Goal: Task Accomplishment & Management: Manage account settings

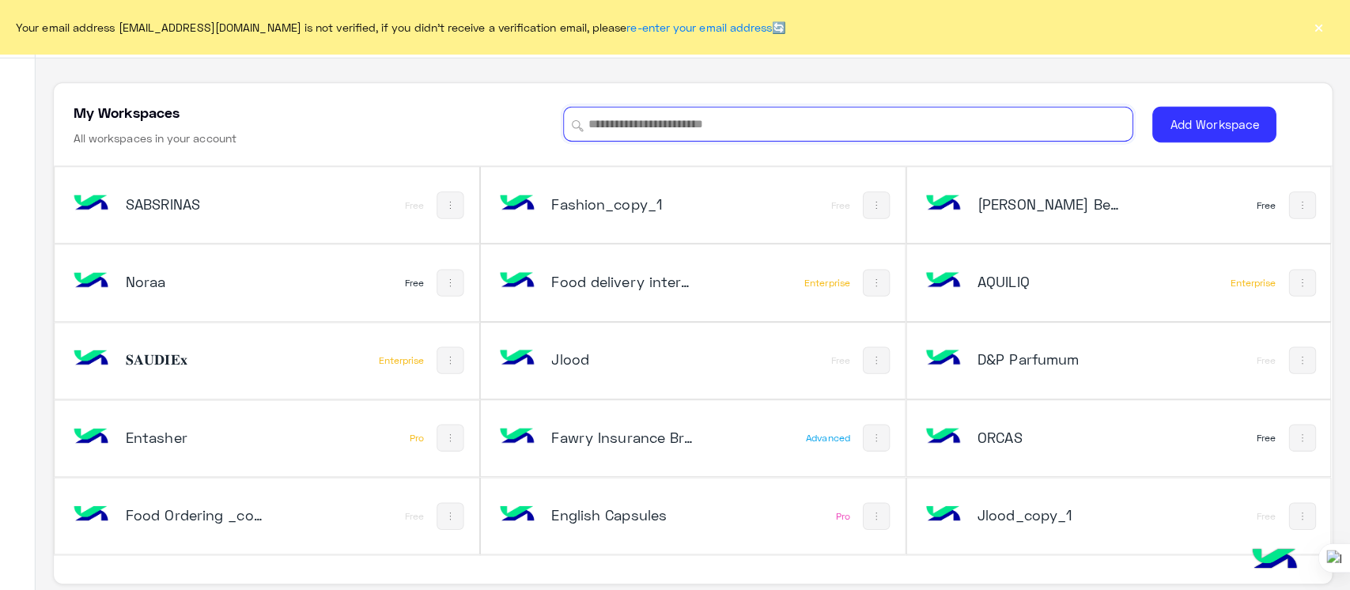
click at [669, 119] on input at bounding box center [853, 122] width 564 height 35
type input "*"
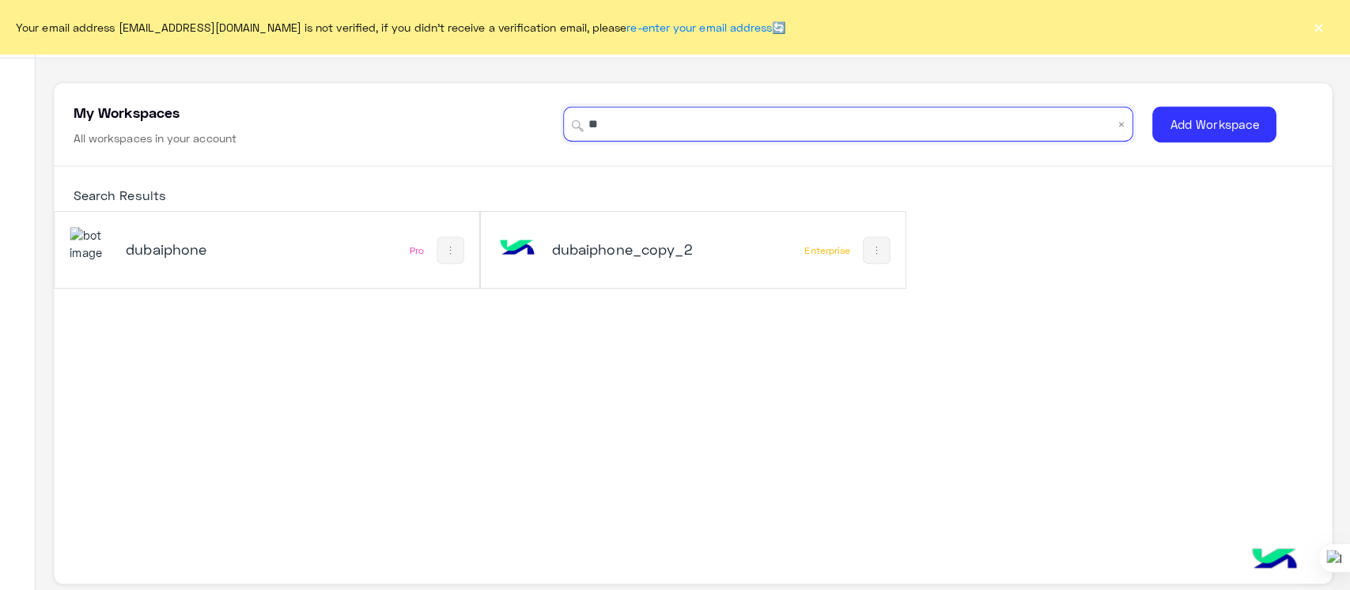
type input "*"
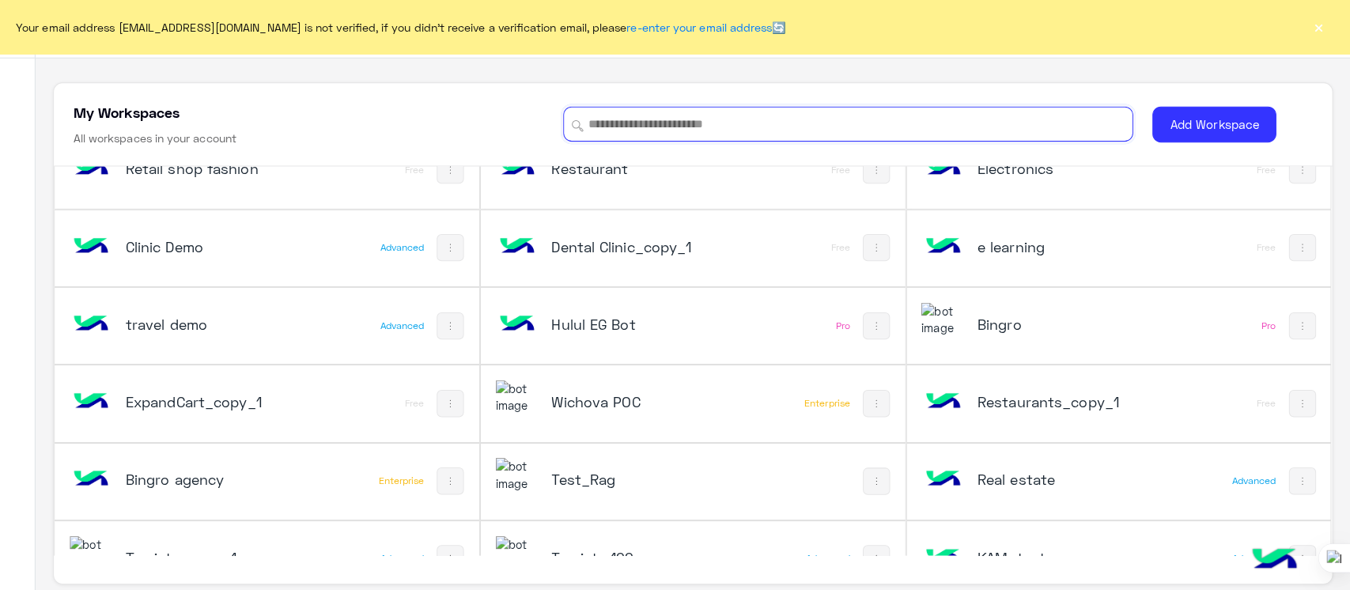
scroll to position [2100, 0]
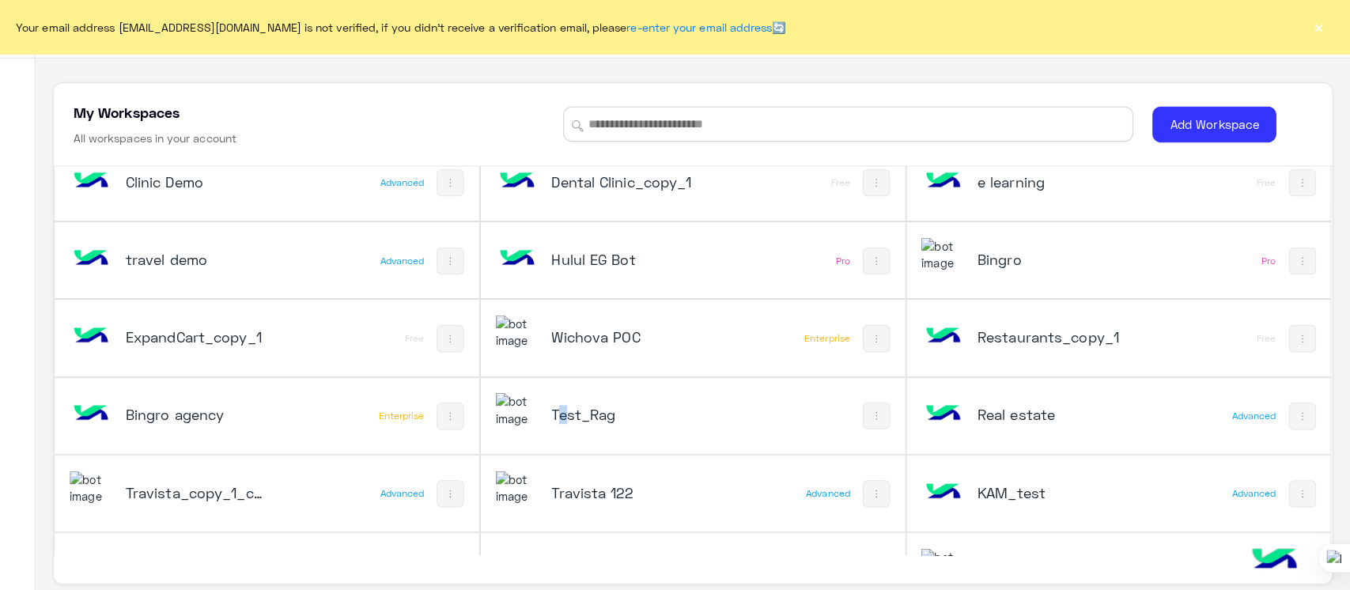
click at [566, 415] on div "Test_Rag" at bounding box center [622, 411] width 234 height 46
click at [723, 407] on div "Test_Rag" at bounding box center [622, 411] width 234 height 46
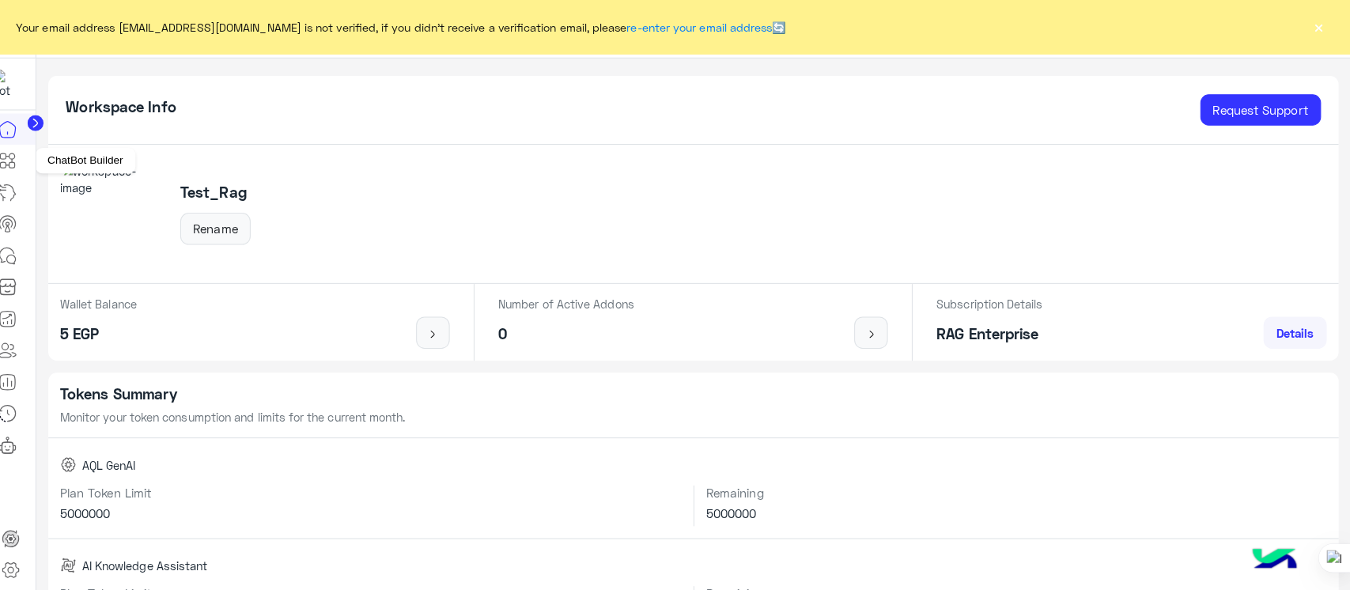
click at [24, 166] on icon at bounding box center [26, 164] width 6 height 6
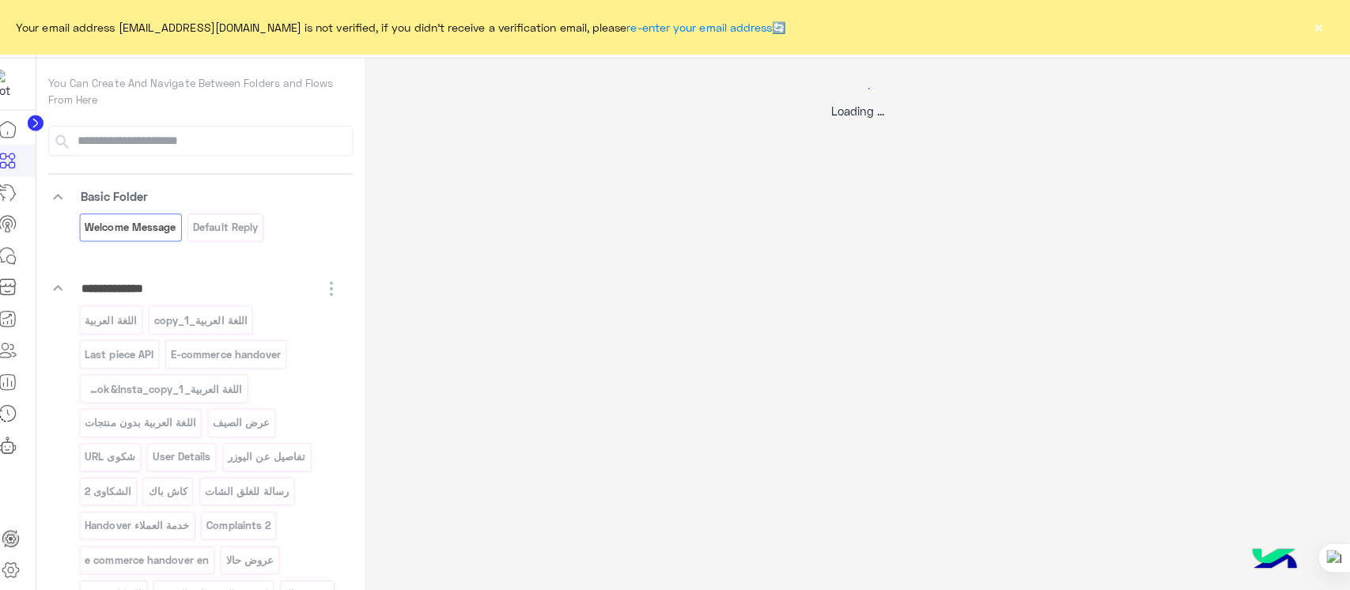
select select "*"
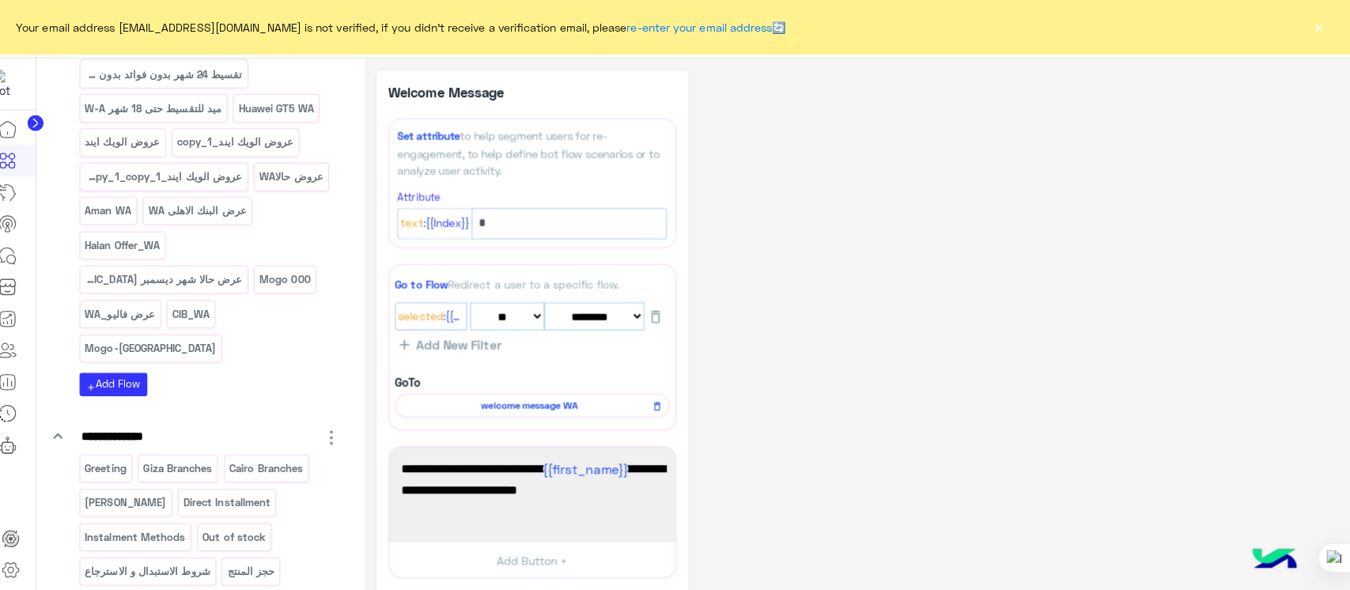
scroll to position [3391, 0]
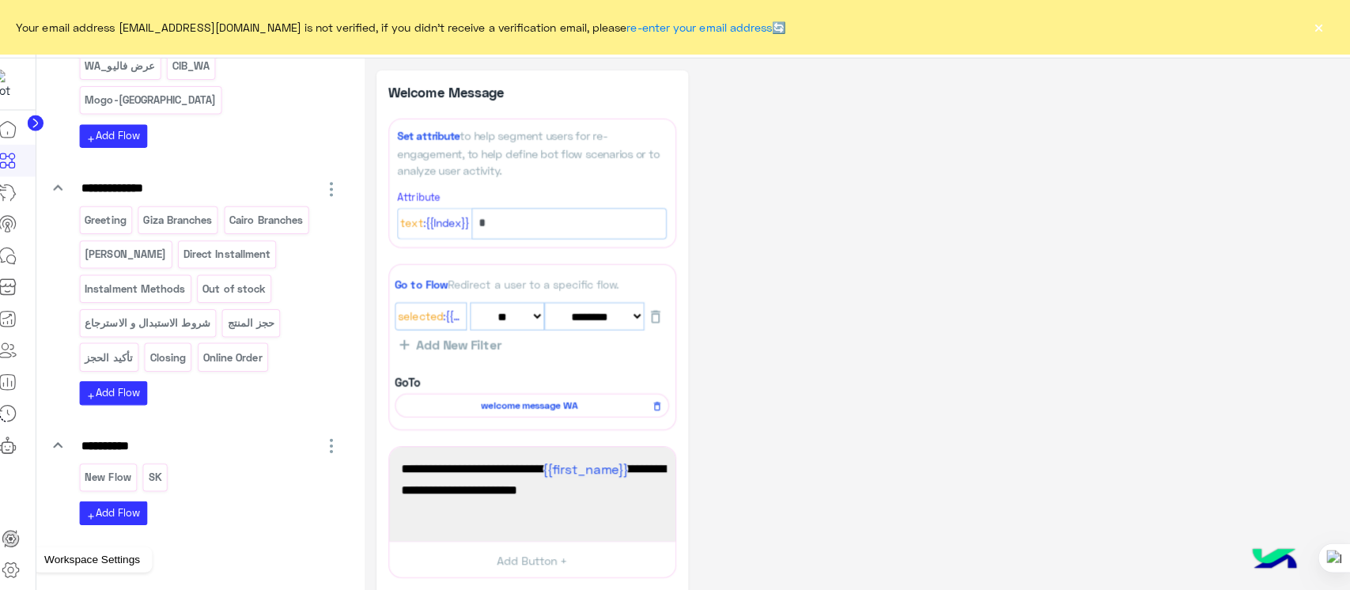
click at [22, 559] on icon at bounding box center [24, 564] width 19 height 19
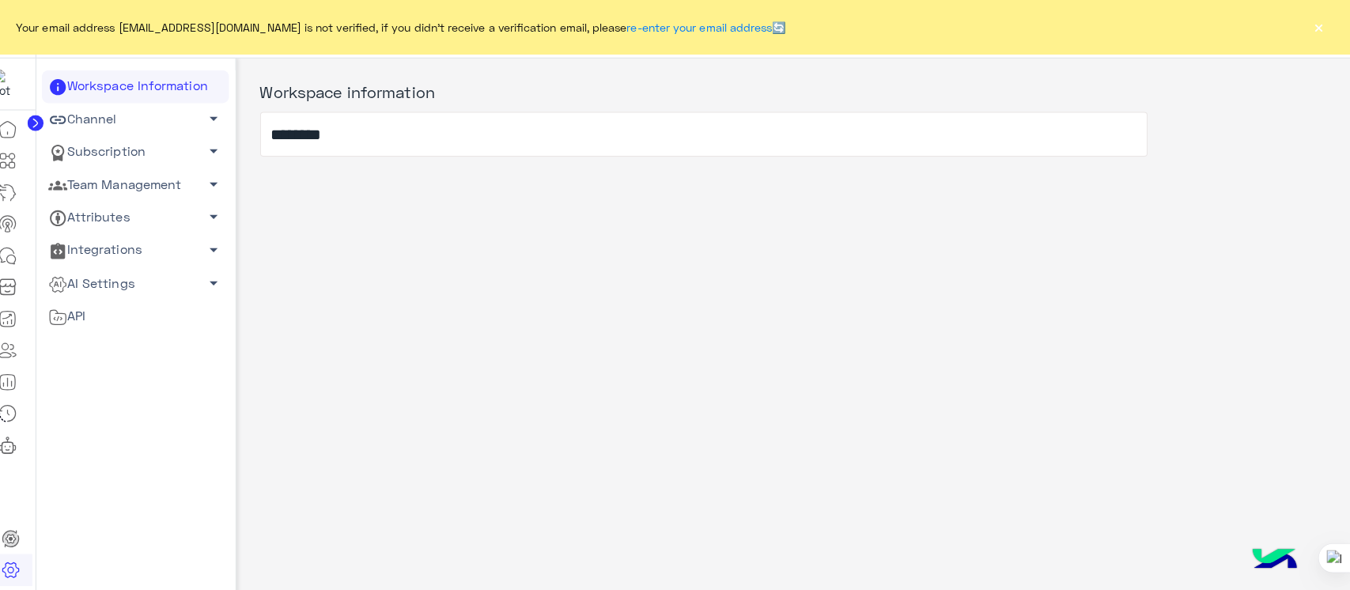
click at [377, 336] on div "Workspace information ********" at bounding box center [800, 320] width 1104 height 525
click at [1322, 32] on button "×" at bounding box center [1319, 27] width 16 height 16
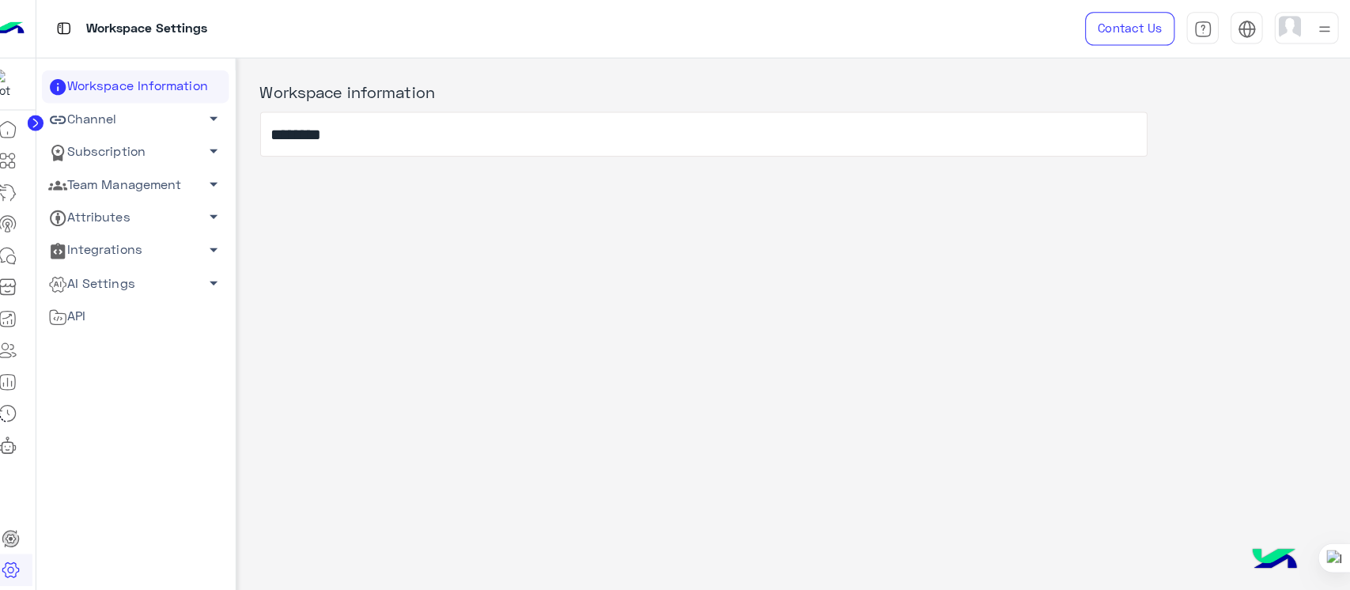
click at [19, 27] on img at bounding box center [22, 28] width 32 height 33
